Goal: Connect with others: Establish contact or relationships with other users

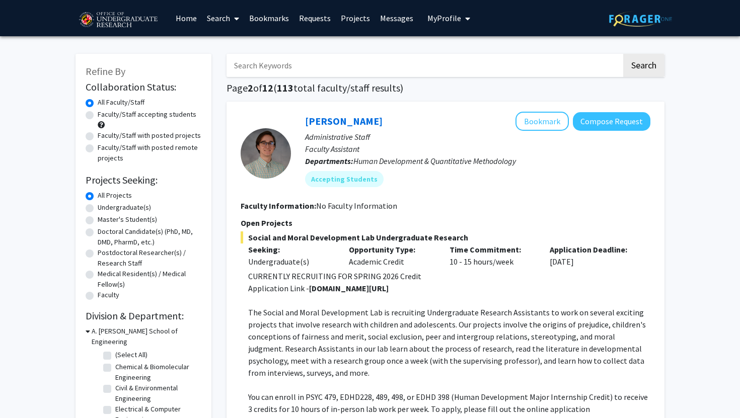
click at [269, 14] on link "Bookmarks" at bounding box center [269, 18] width 50 height 35
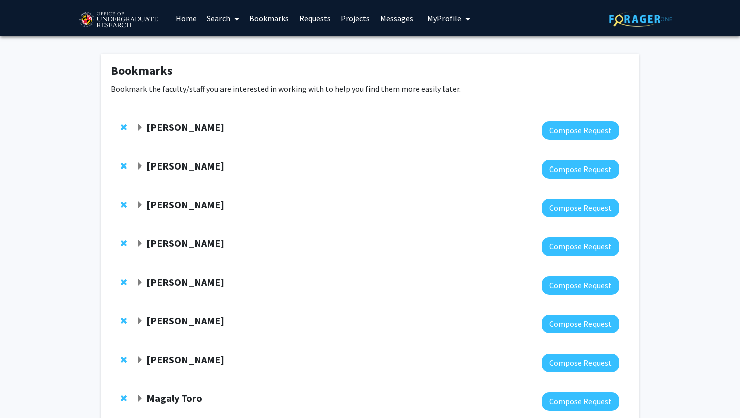
click at [138, 126] on span "Expand Yasmeen Faroqi-Shah Bookmark" at bounding box center [140, 128] width 8 height 8
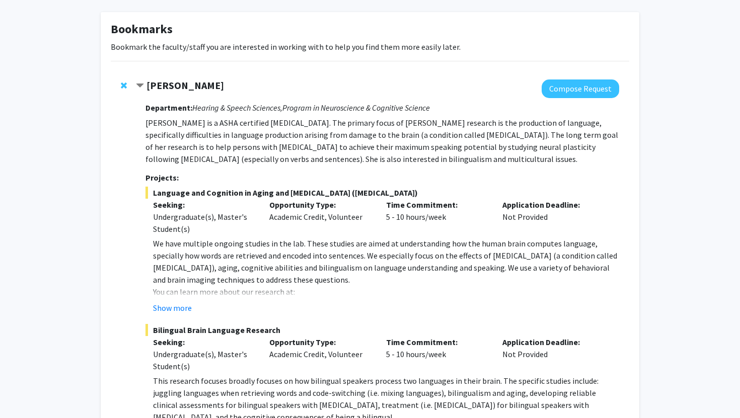
scroll to position [77, 0]
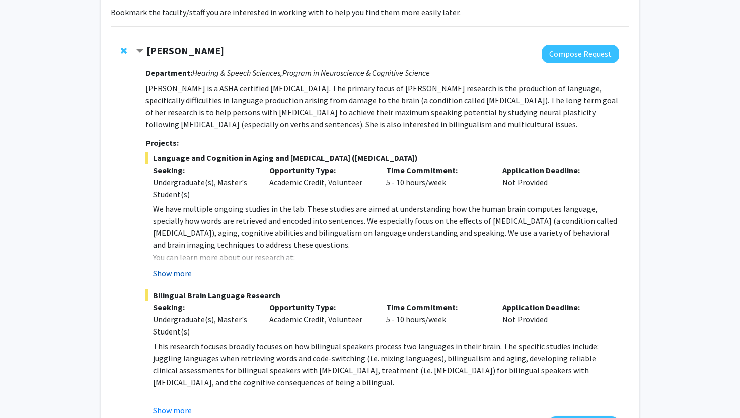
click at [180, 270] on button "Show more" at bounding box center [172, 273] width 39 height 12
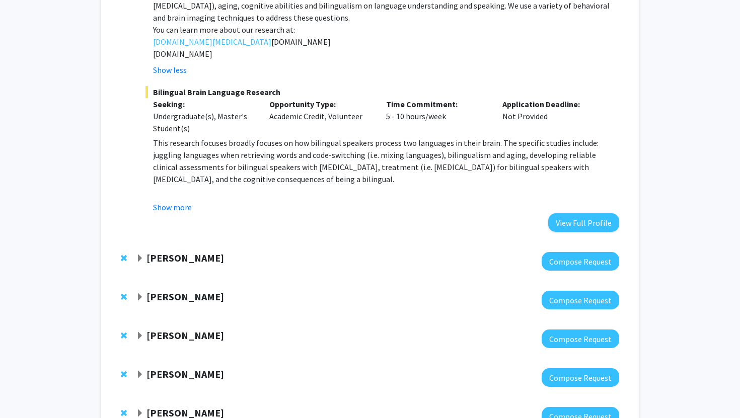
scroll to position [319, 0]
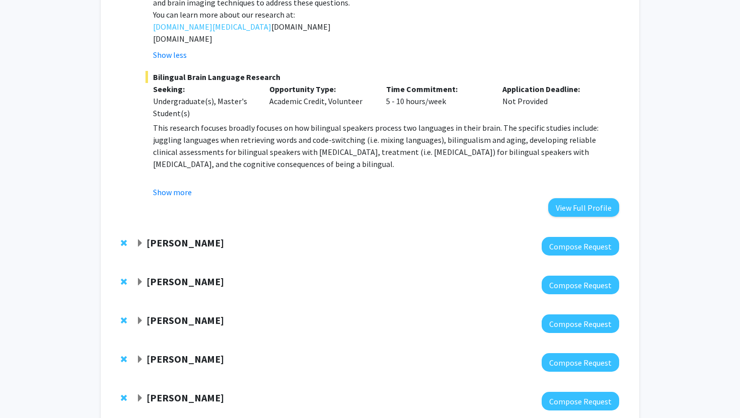
click at [139, 247] on span "Expand Joseph Dien Bookmark" at bounding box center [140, 244] width 8 height 8
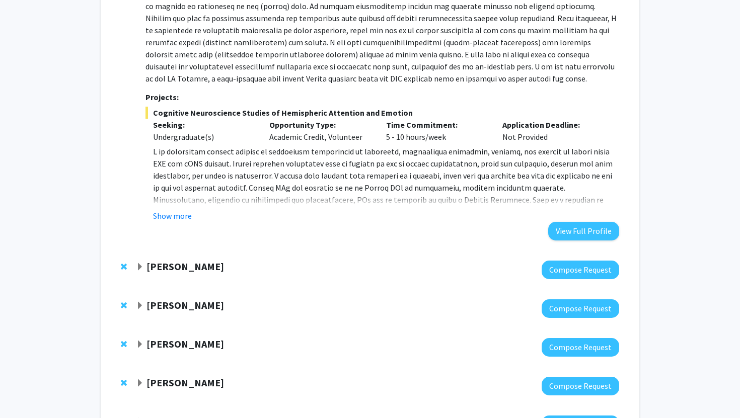
scroll to position [644, 0]
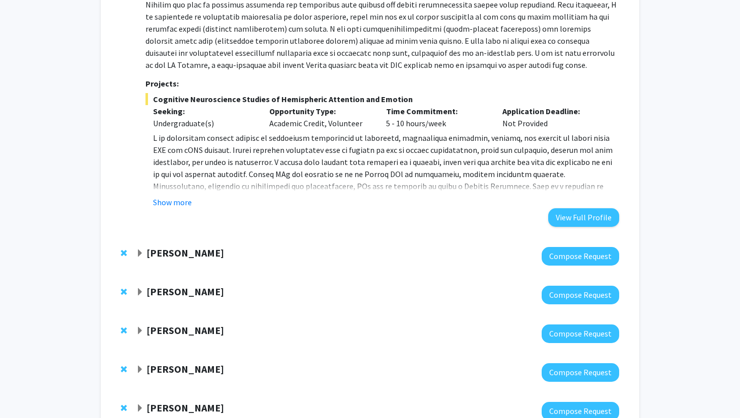
click at [148, 249] on strong "Dong Liang" at bounding box center [186, 253] width 78 height 13
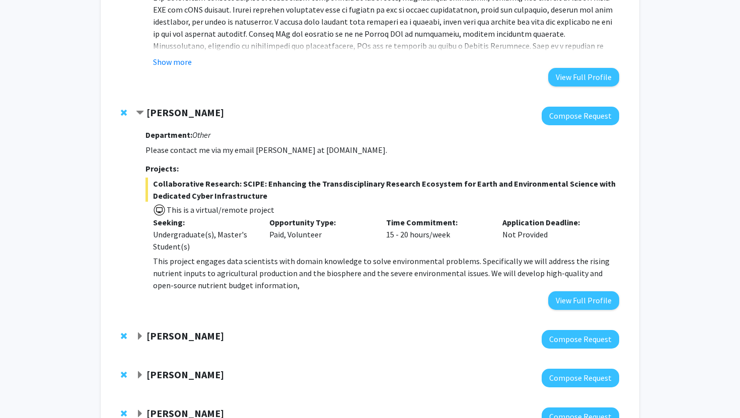
scroll to position [789, 0]
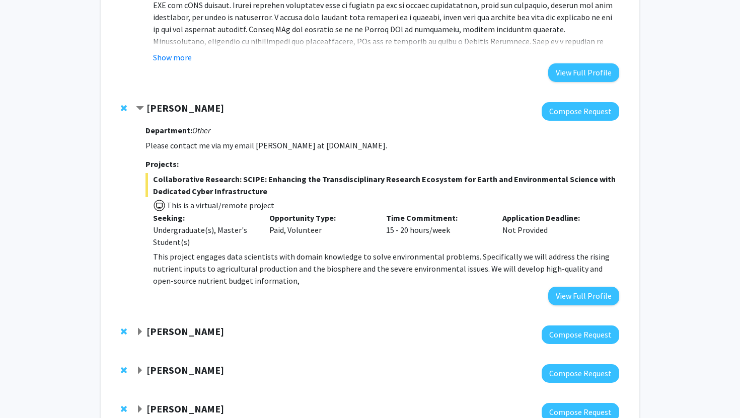
click at [144, 332] on span "Expand Heather Wipfli Bookmark" at bounding box center [140, 332] width 8 height 8
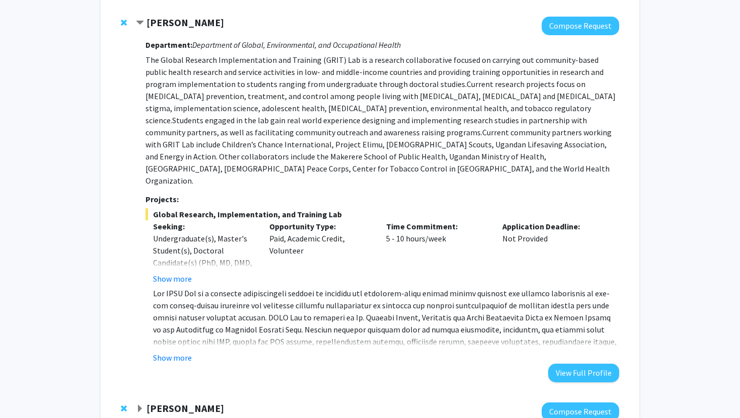
scroll to position [1100, 0]
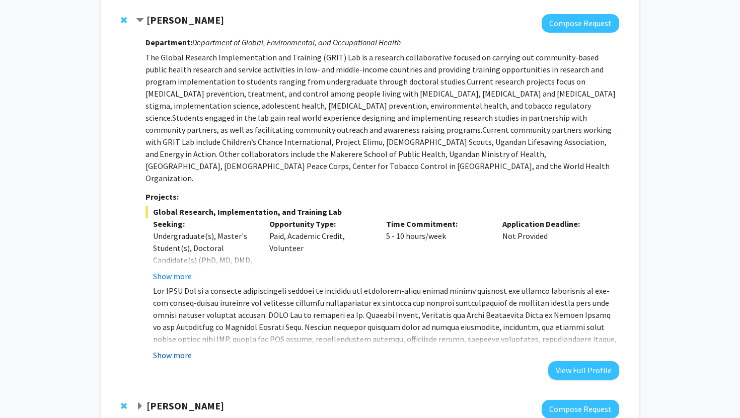
click at [159, 349] on button "Show more" at bounding box center [172, 355] width 39 height 12
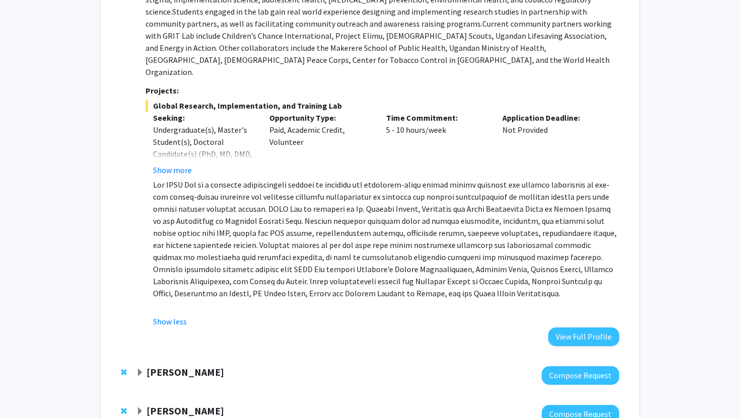
scroll to position [1211, 0]
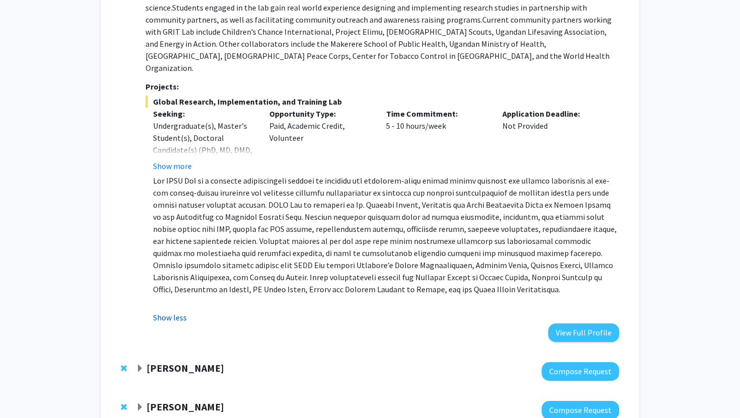
click at [167, 312] on button "Show less" at bounding box center [170, 318] width 34 height 12
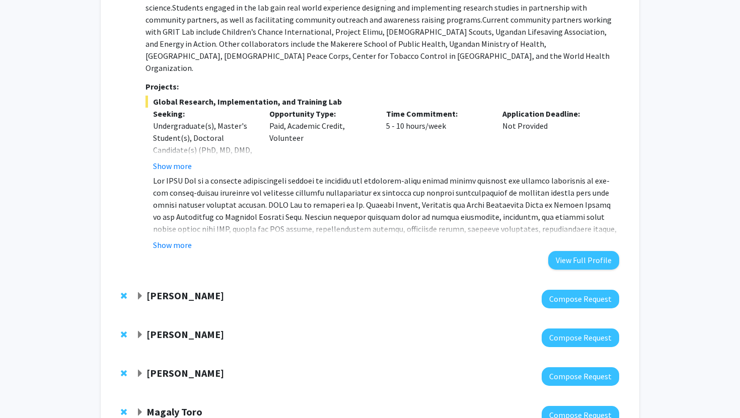
click at [134, 280] on div "Shachar Gazit-Rosenthal Compose Request" at bounding box center [370, 299] width 519 height 39
click at [139, 293] on span "Expand Shachar Gazit-Rosenthal Bookmark" at bounding box center [140, 297] width 8 height 8
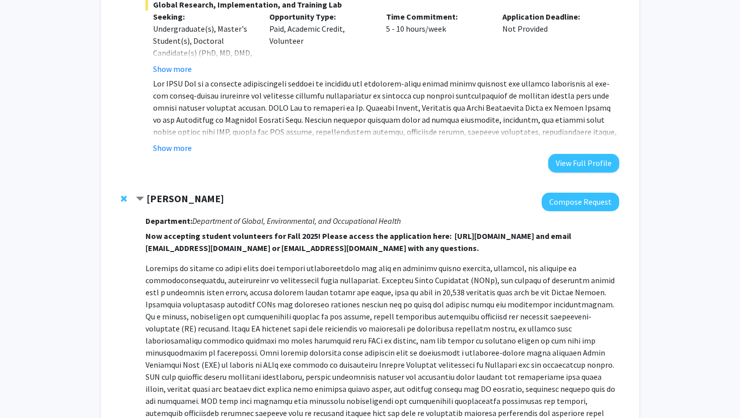
scroll to position [1309, 0]
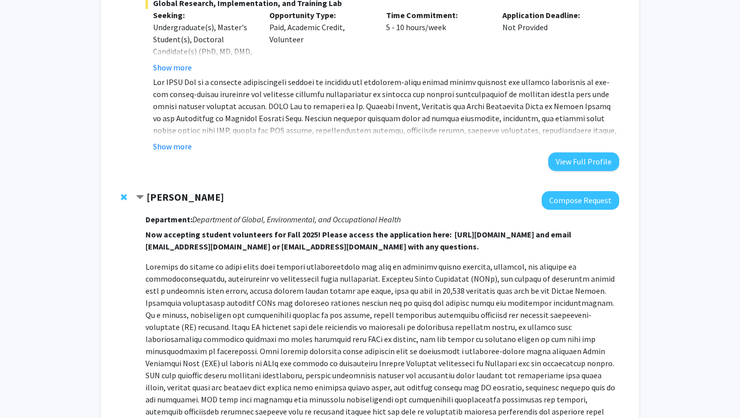
click at [444, 230] on strong "Now accepting student volunteers for Fall 2025! Please access the application h…" at bounding box center [359, 241] width 426 height 22
drag, startPoint x: 444, startPoint y: 210, endPoint x: 550, endPoint y: 211, distance: 106.8
click at [550, 230] on strong "Now accepting student volunteers for Fall 2025! Please access the application h…" at bounding box center [359, 241] width 426 height 22
copy strong "https://forms.gle/vABvS8fVzUefN9QF6"
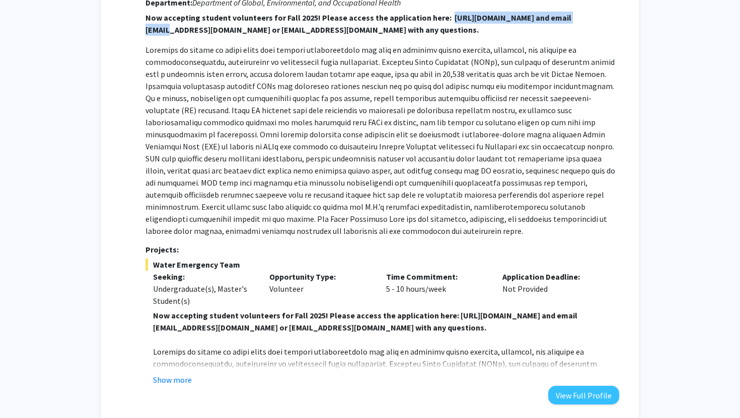
scroll to position [1529, 0]
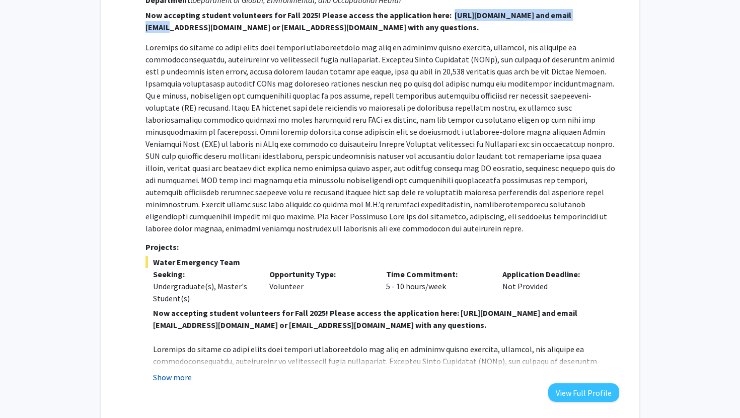
click at [176, 372] on button "Show more" at bounding box center [172, 378] width 39 height 12
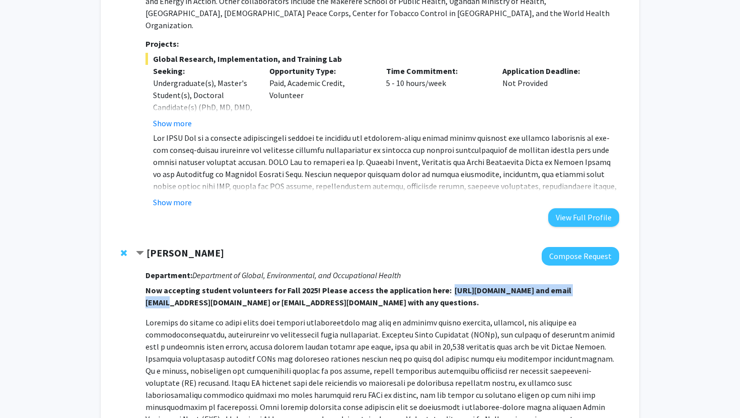
scroll to position [1229, 0]
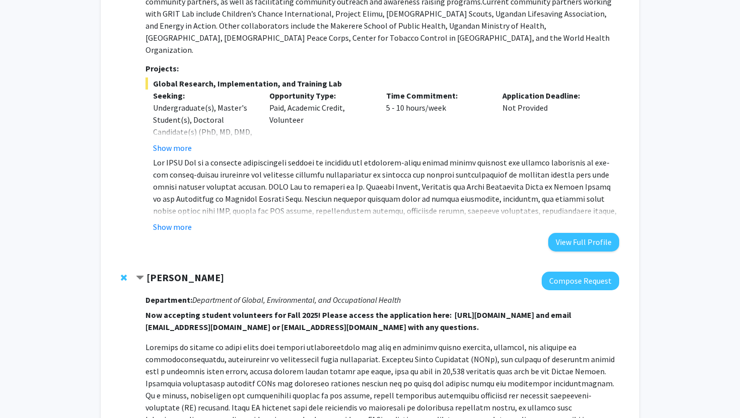
click at [121, 274] on span "Remove Shachar Gazit-Rosenthal from bookmarks" at bounding box center [124, 278] width 6 height 8
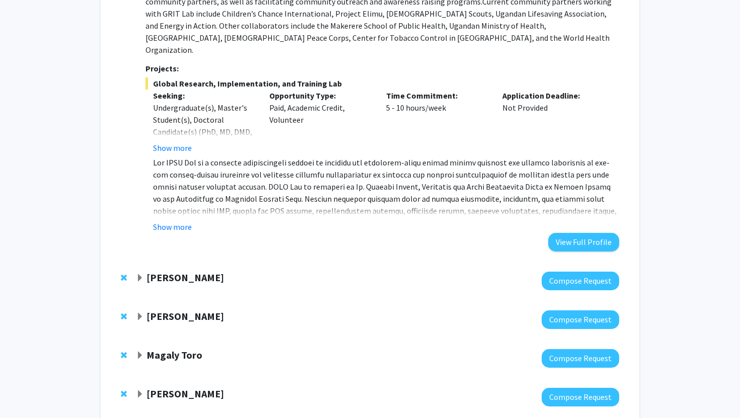
click at [170, 272] on div at bounding box center [377, 281] width 483 height 19
click at [143, 274] on span "Expand Alexander Shackman Bookmark" at bounding box center [140, 278] width 8 height 8
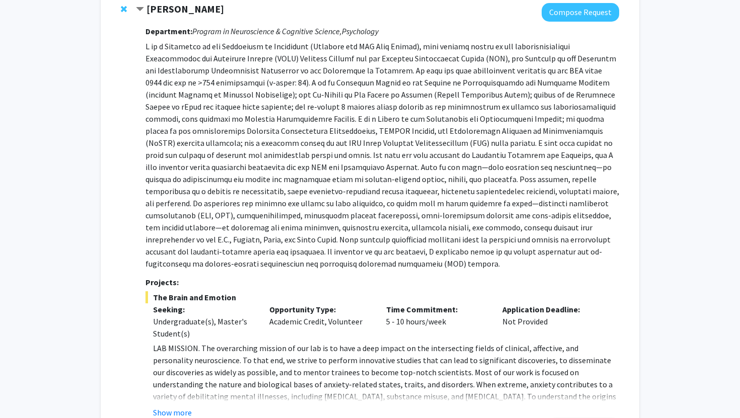
scroll to position [1527, 0]
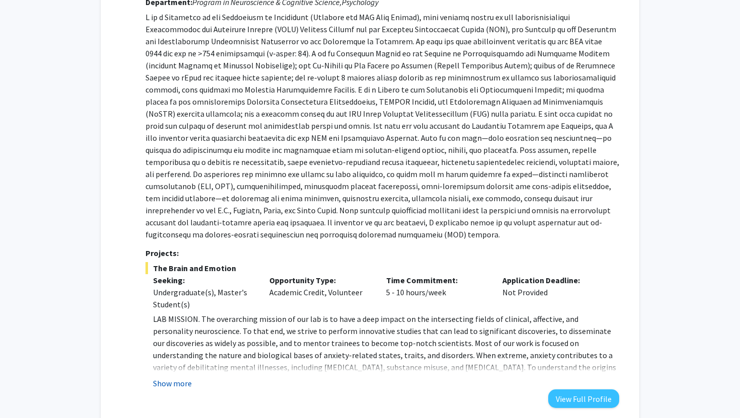
click at [175, 378] on button "Show more" at bounding box center [172, 384] width 39 height 12
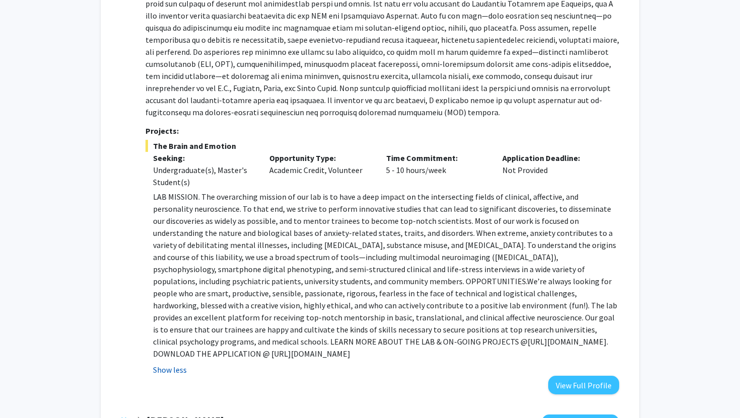
scroll to position [1651, 0]
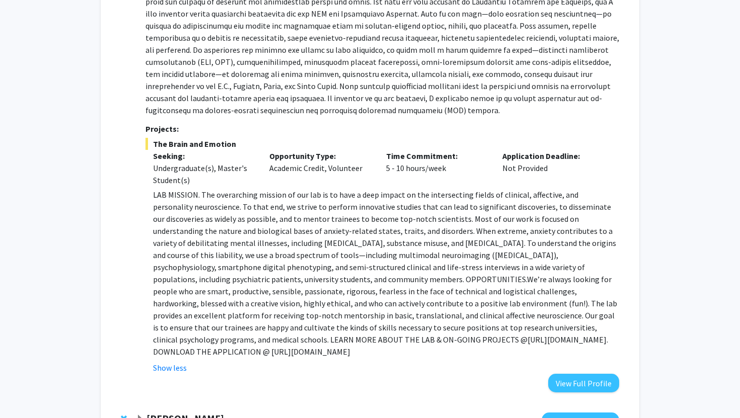
click at [400, 316] on p "LAB MISSION. The overarching mission of our lab is to have a deep impact on the…" at bounding box center [386, 273] width 466 height 169
drag, startPoint x: 400, startPoint y: 316, endPoint x: 612, endPoint y: 318, distance: 212.5
click at [612, 318] on p "LAB MISSION. The overarching mission of our lab is to have a deep impact on the…" at bounding box center [386, 273] width 466 height 169
copy p "https://shackmanlab.org/positions/undergraduate_postbacras/"
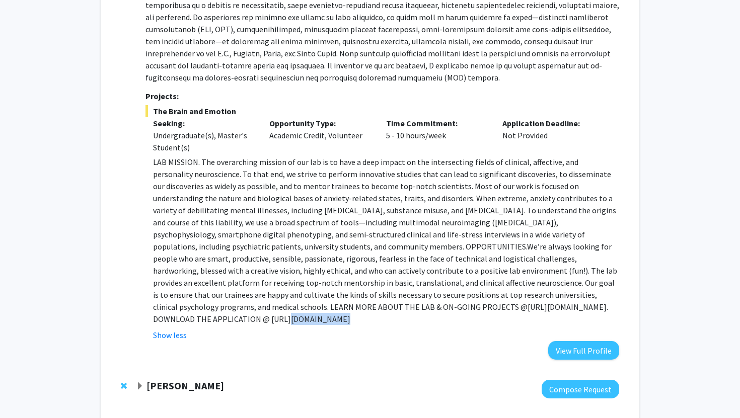
scroll to position [1739, 0]
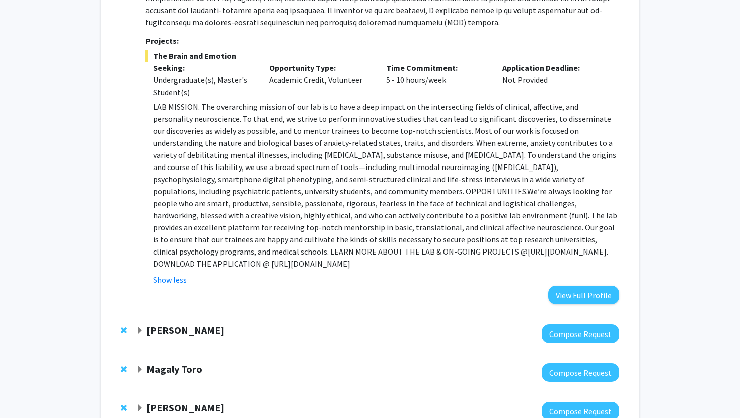
click at [141, 327] on span "Expand Jeffery Klauda Bookmark" at bounding box center [140, 331] width 8 height 8
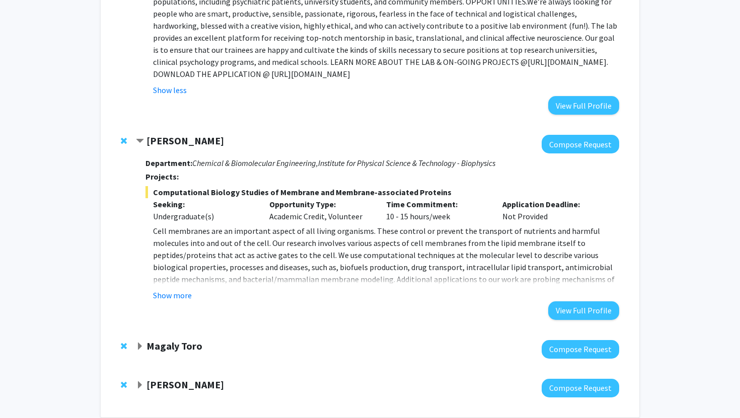
scroll to position [1930, 0]
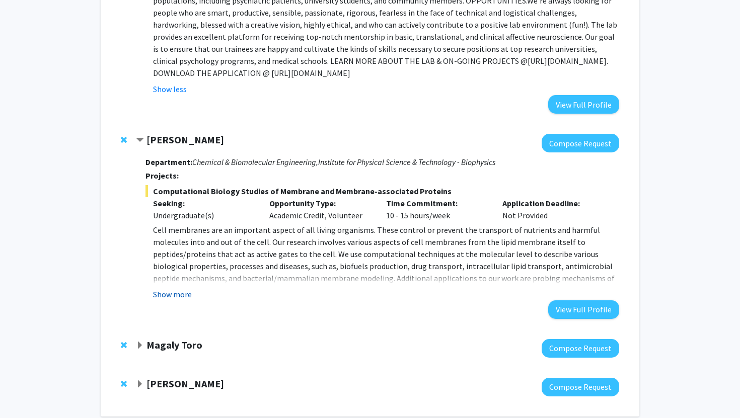
click at [186, 289] on button "Show more" at bounding box center [172, 295] width 39 height 12
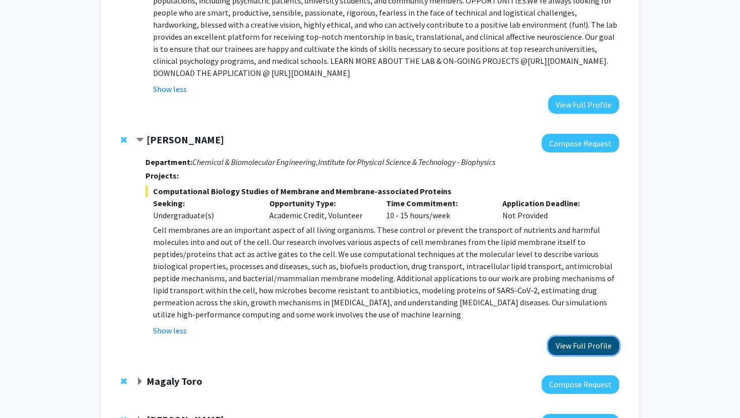
click at [577, 337] on button "View Full Profile" at bounding box center [583, 346] width 71 height 19
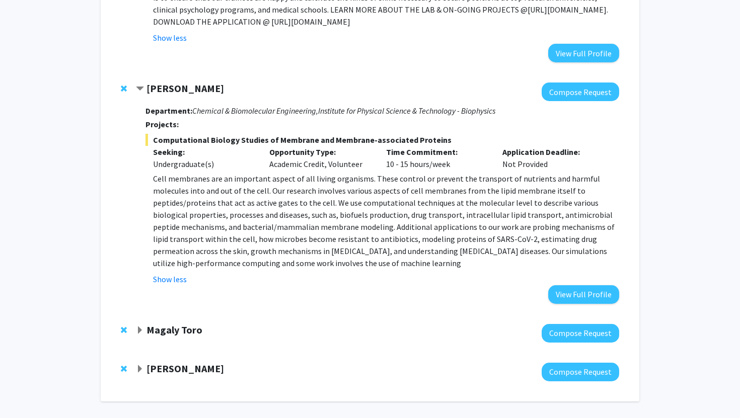
click at [141, 327] on span "Expand Magaly Toro Bookmark" at bounding box center [140, 331] width 8 height 8
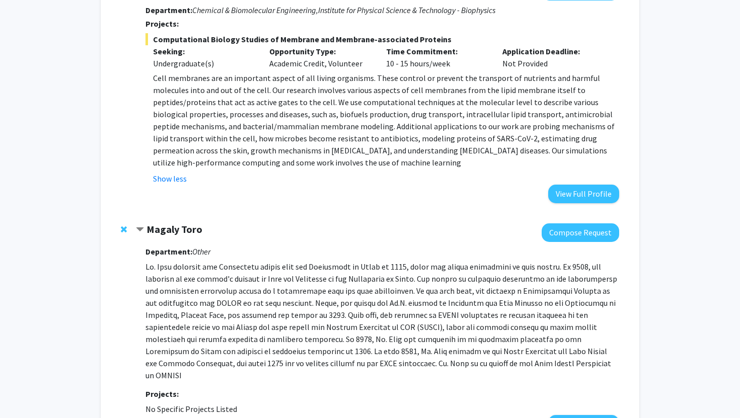
scroll to position [2128, 0]
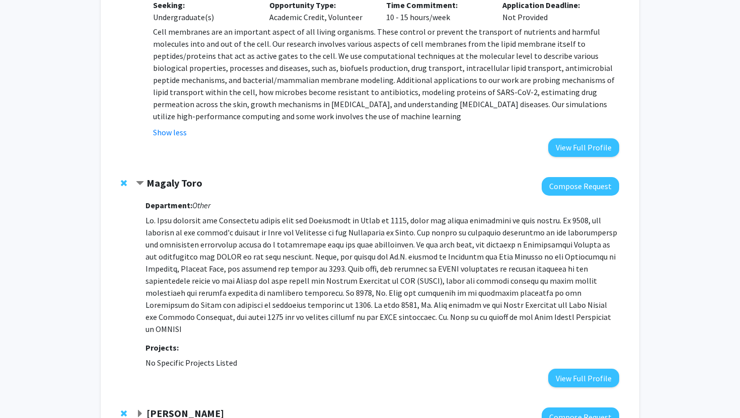
click at [142, 410] on span "Expand Jeremy Purcell Bookmark" at bounding box center [140, 414] width 8 height 8
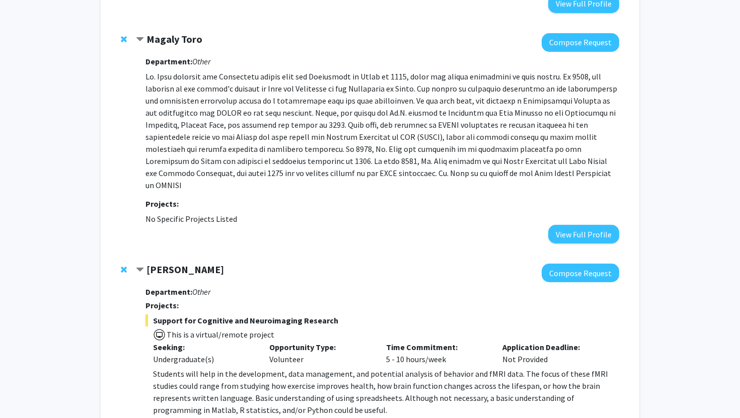
scroll to position [2273, 0]
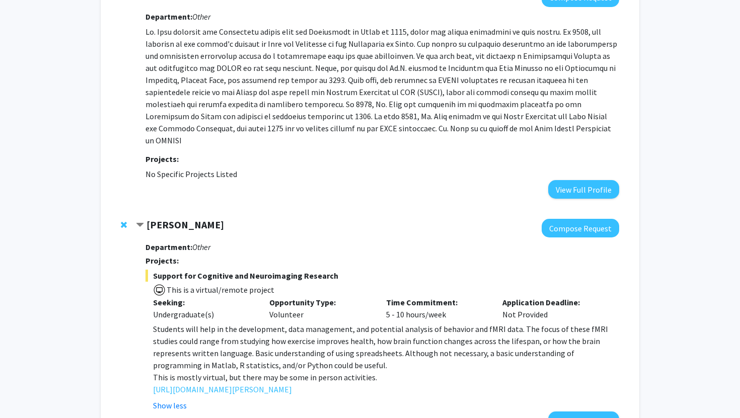
scroll to position [2320, 0]
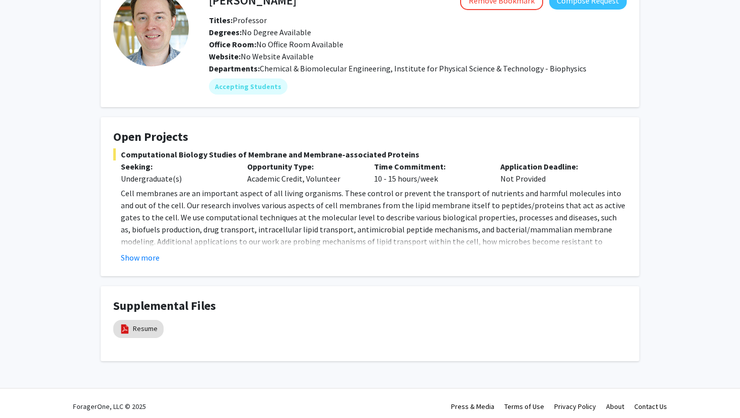
scroll to position [71, 0]
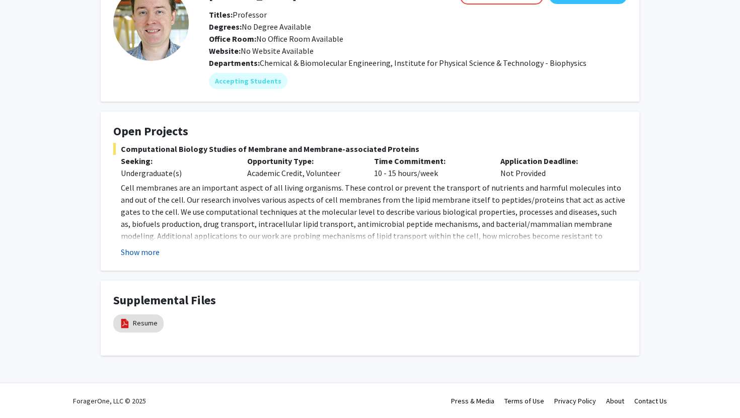
click at [144, 252] on button "Show more" at bounding box center [140, 252] width 39 height 12
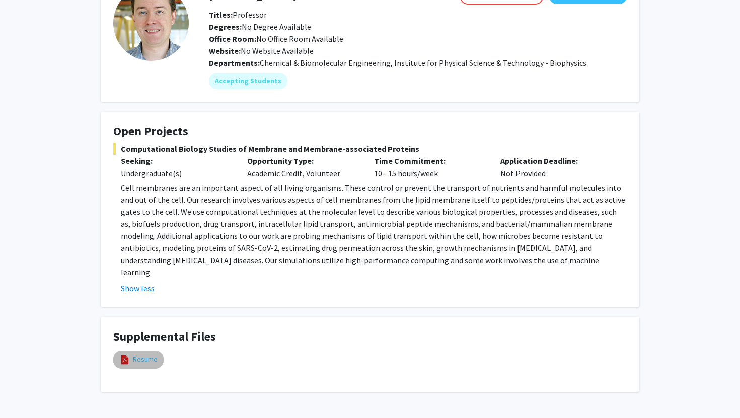
click at [145, 354] on link "Resume" at bounding box center [145, 359] width 25 height 11
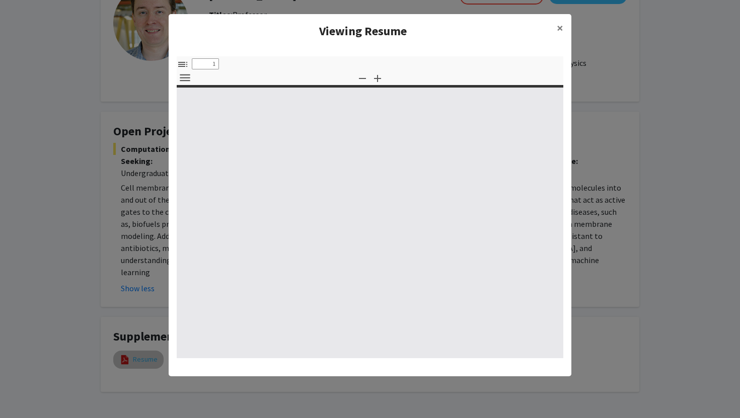
select select "custom"
type input "0"
select select "custom"
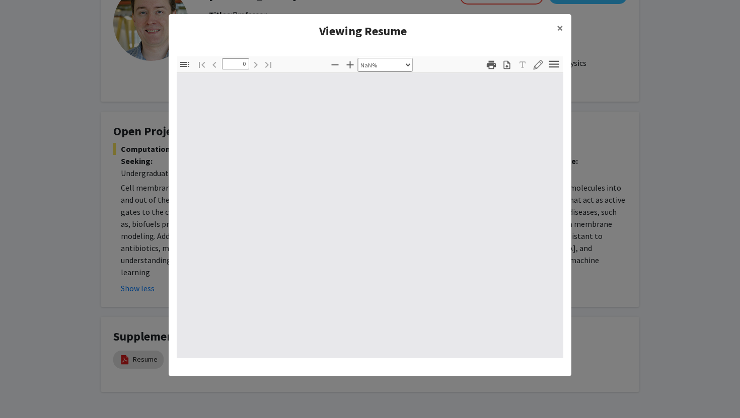
type input "1"
select select "auto"
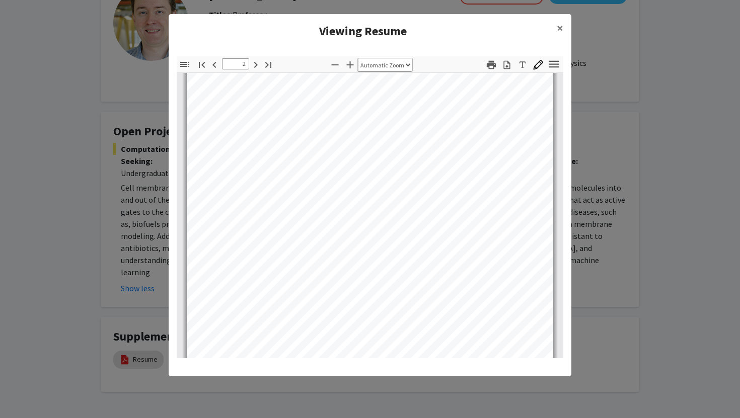
scroll to position [457, 0]
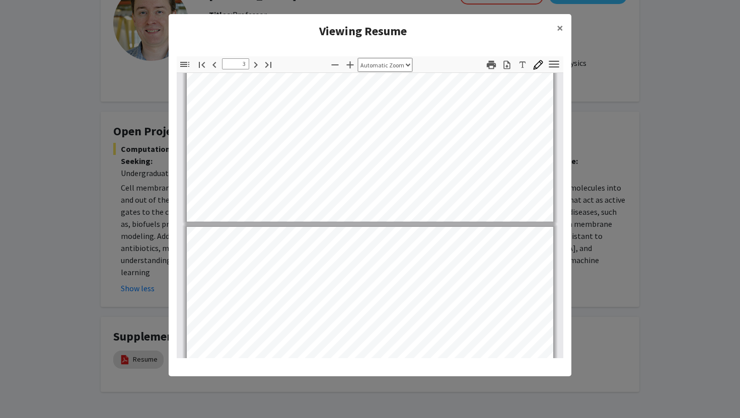
type input "4"
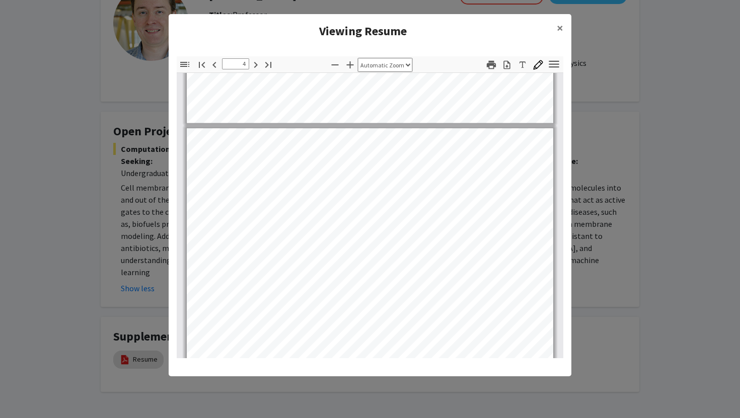
scroll to position [1428, 0]
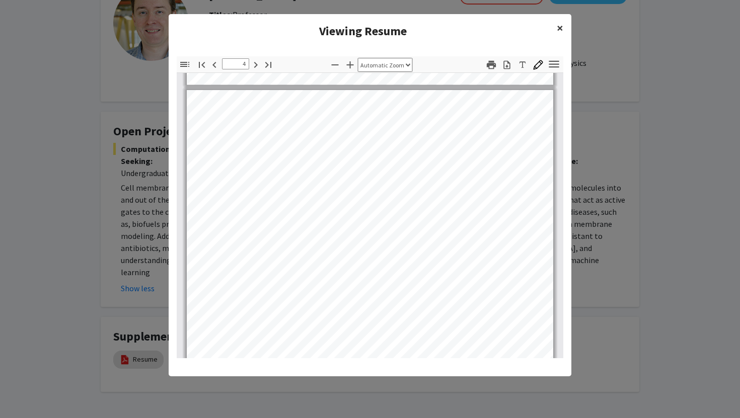
click at [562, 26] on span "×" at bounding box center [560, 28] width 7 height 16
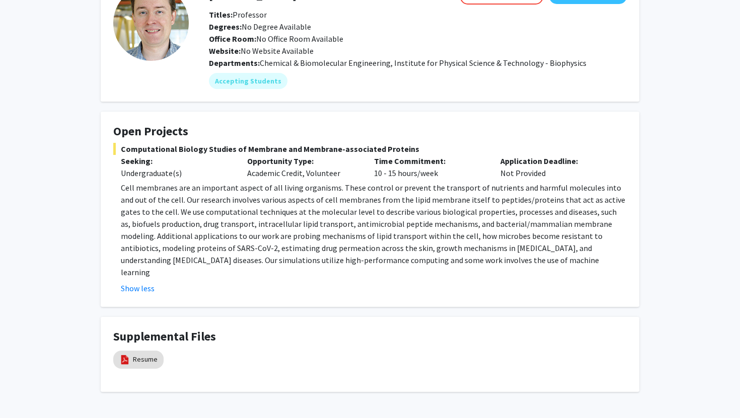
scroll to position [0, 0]
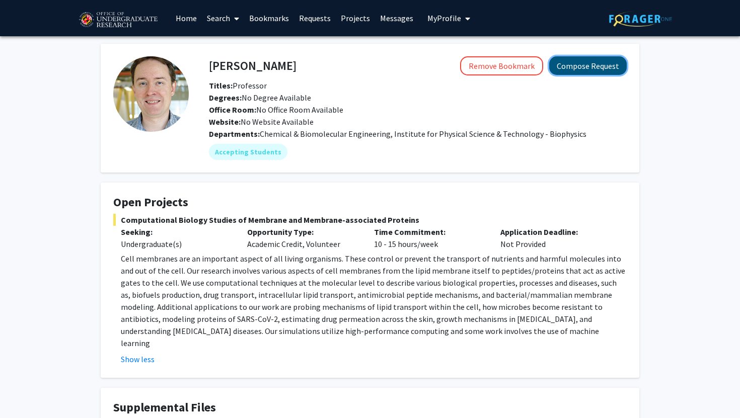
click at [588, 65] on button "Compose Request" at bounding box center [588, 65] width 78 height 19
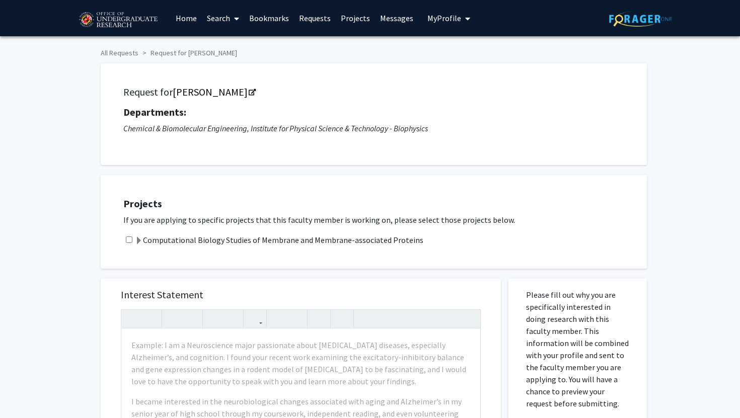
click at [126, 238] on input "checkbox" at bounding box center [129, 240] width 7 height 7
checkbox input "true"
click at [141, 240] on span at bounding box center [139, 241] width 8 height 8
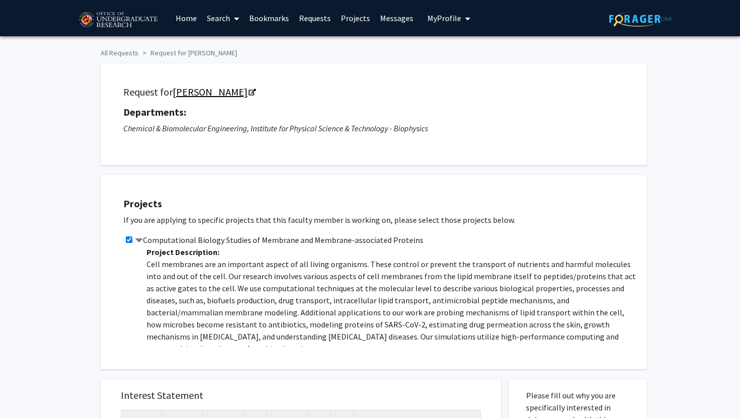
click at [249, 92] on icon "Opens in a new tab" at bounding box center [252, 93] width 7 height 7
